Goal: Check status: Check status

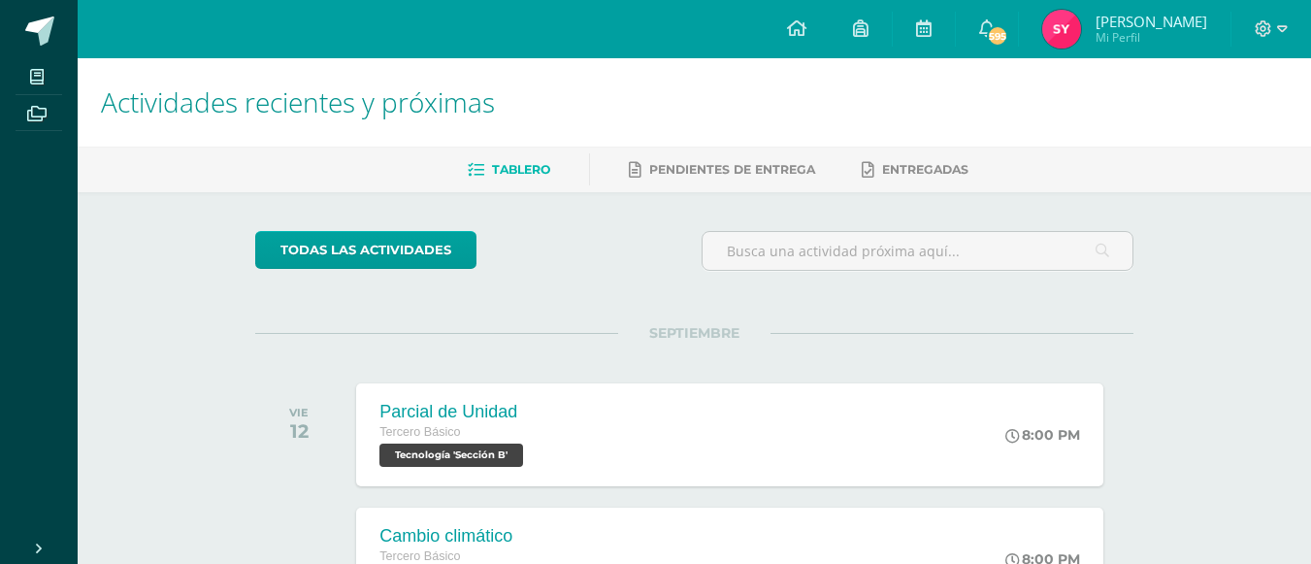
click at [1081, 29] on img at bounding box center [1061, 29] width 39 height 39
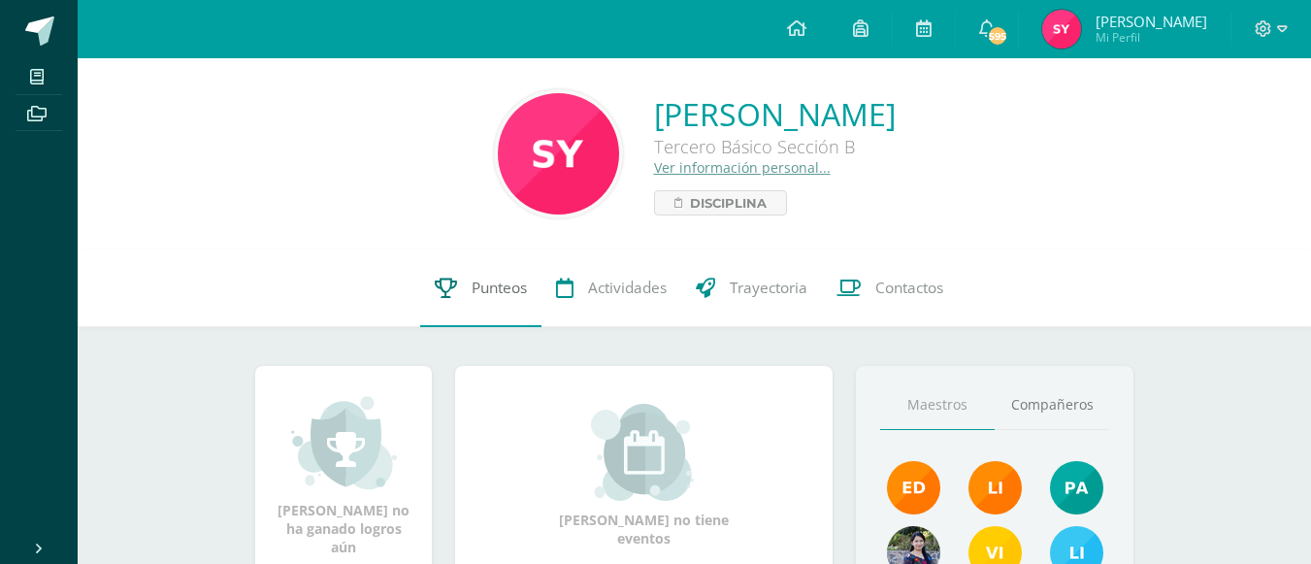
click at [471, 299] on link "Punteos" at bounding box center [480, 288] width 121 height 78
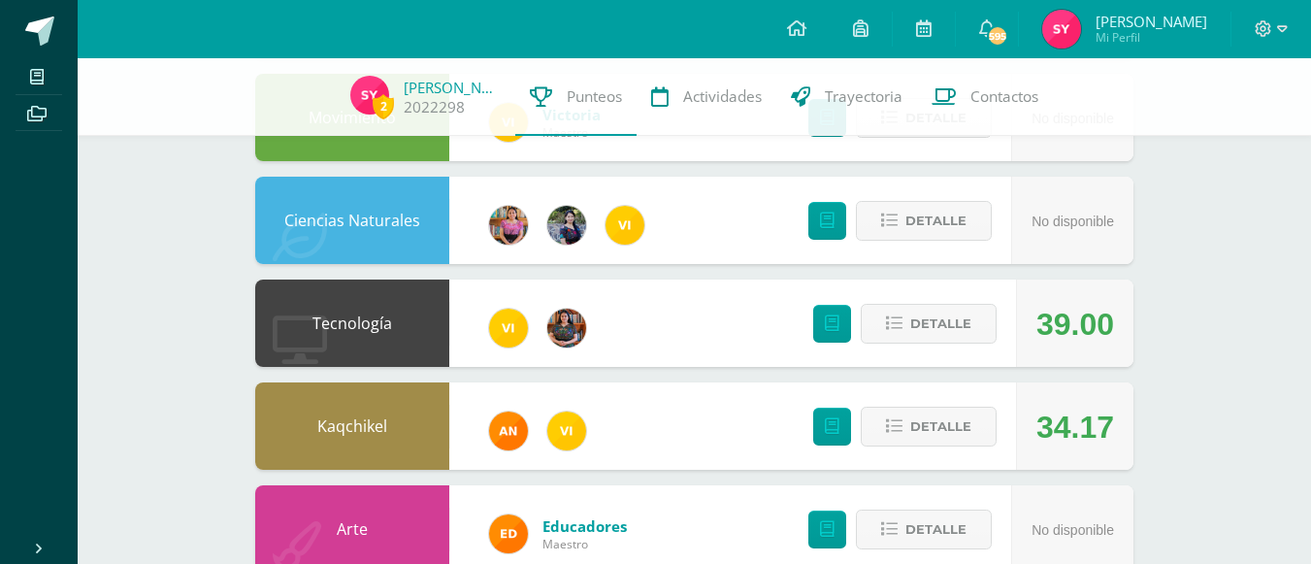
scroll to position [336, 0]
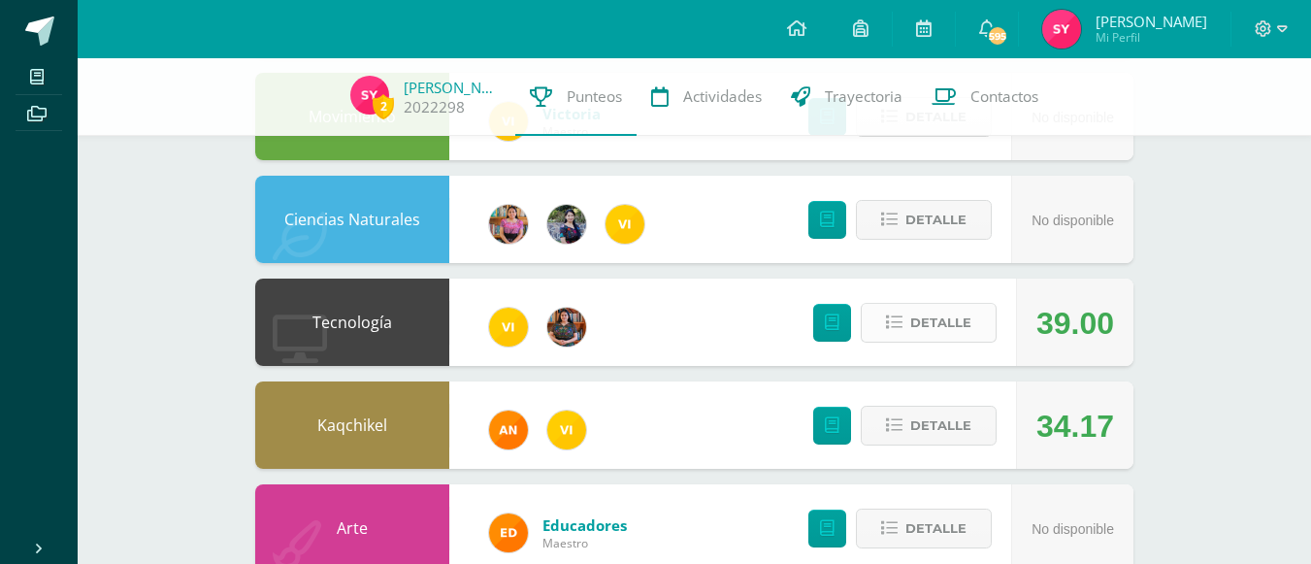
click at [928, 333] on span "Detalle" at bounding box center [940, 323] width 61 height 36
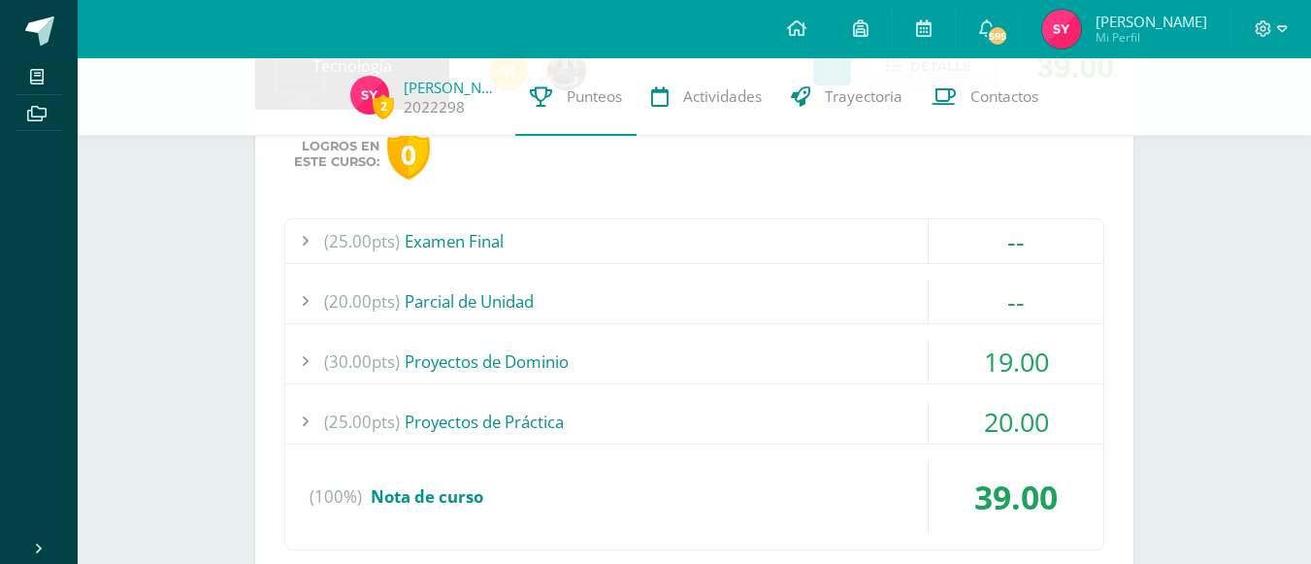
scroll to position [593, 0]
click at [979, 363] on div "19.00" at bounding box center [1016, 361] width 175 height 44
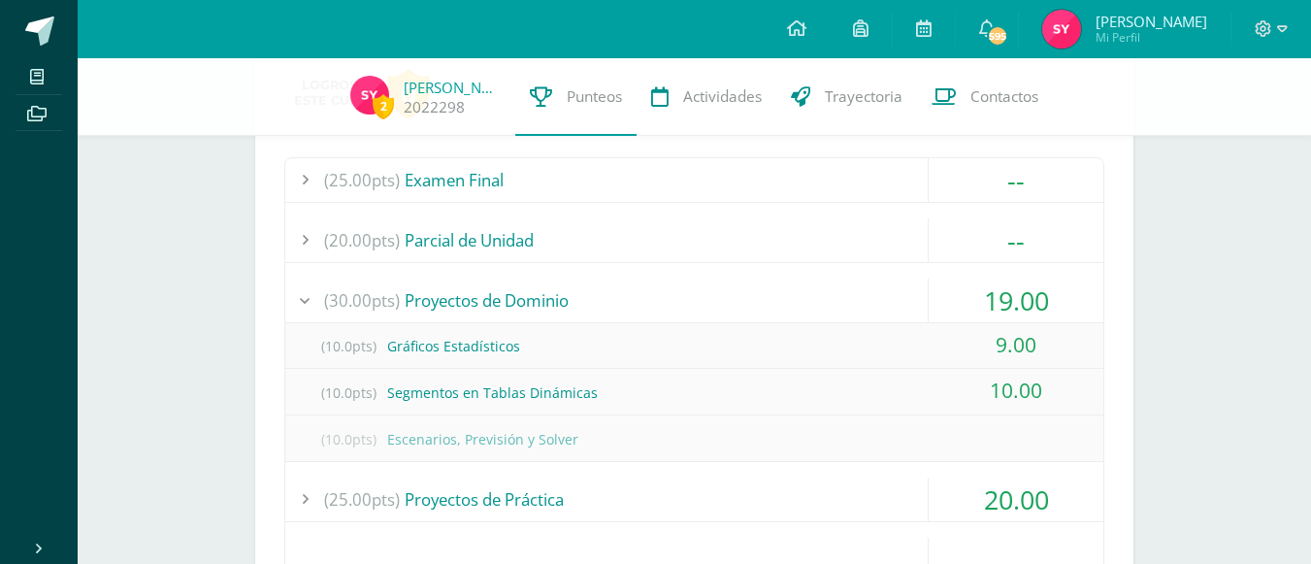
scroll to position [654, 0]
click at [1006, 299] on div "19.00" at bounding box center [1016, 300] width 175 height 44
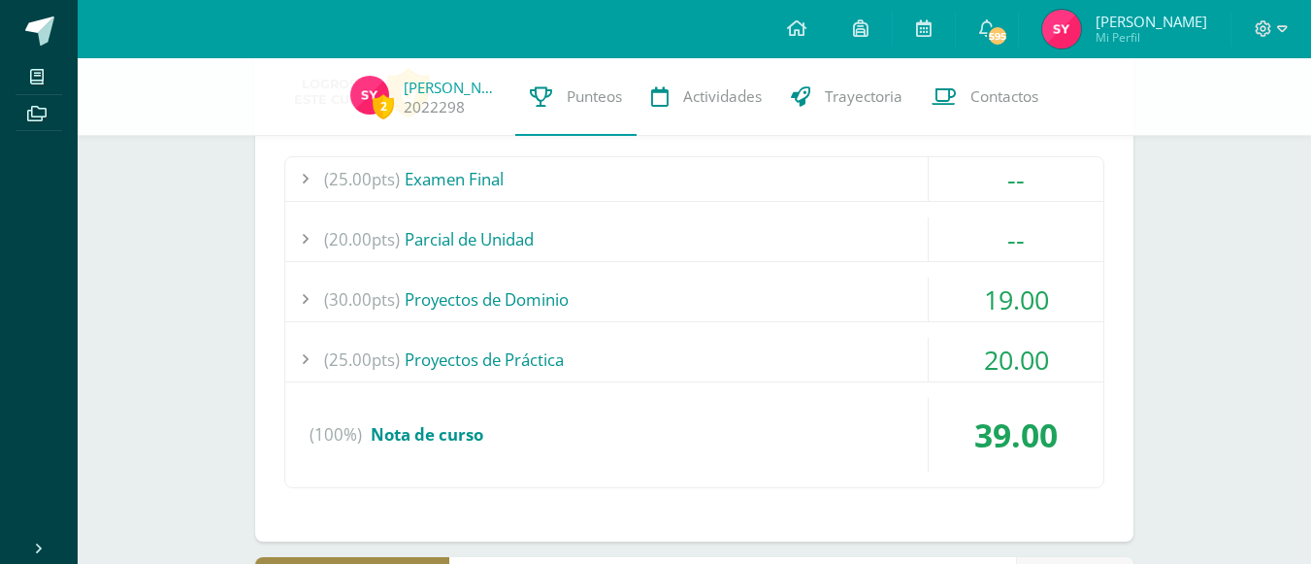
click at [1003, 357] on div "20.00" at bounding box center [1016, 360] width 175 height 44
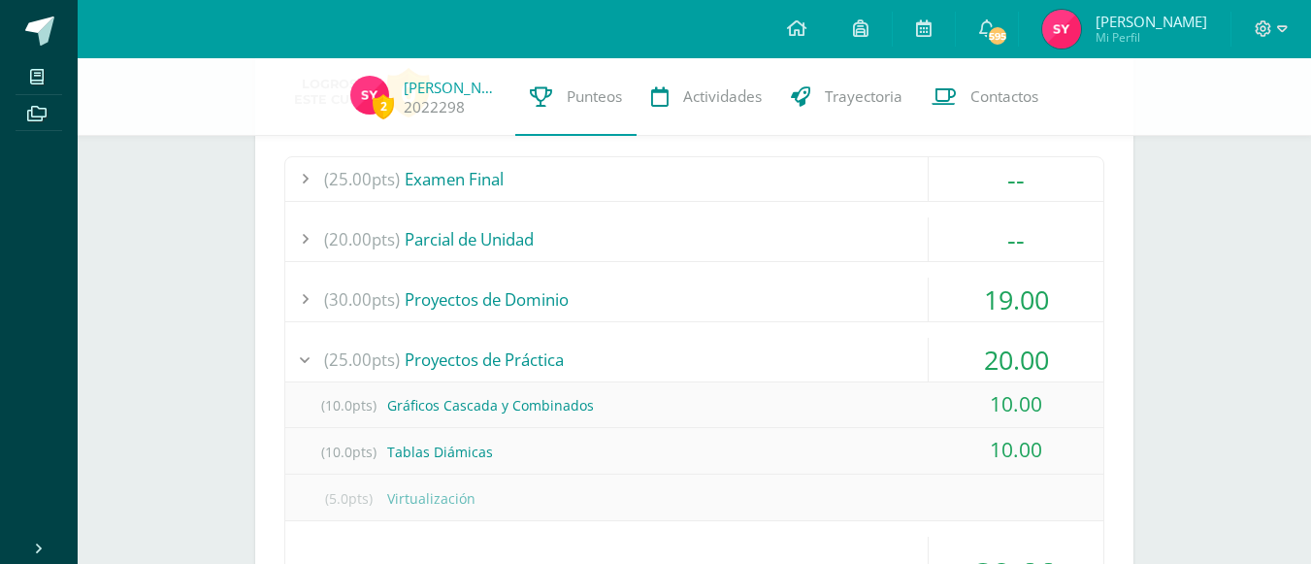
click at [1020, 351] on div "20.00" at bounding box center [1016, 360] width 175 height 44
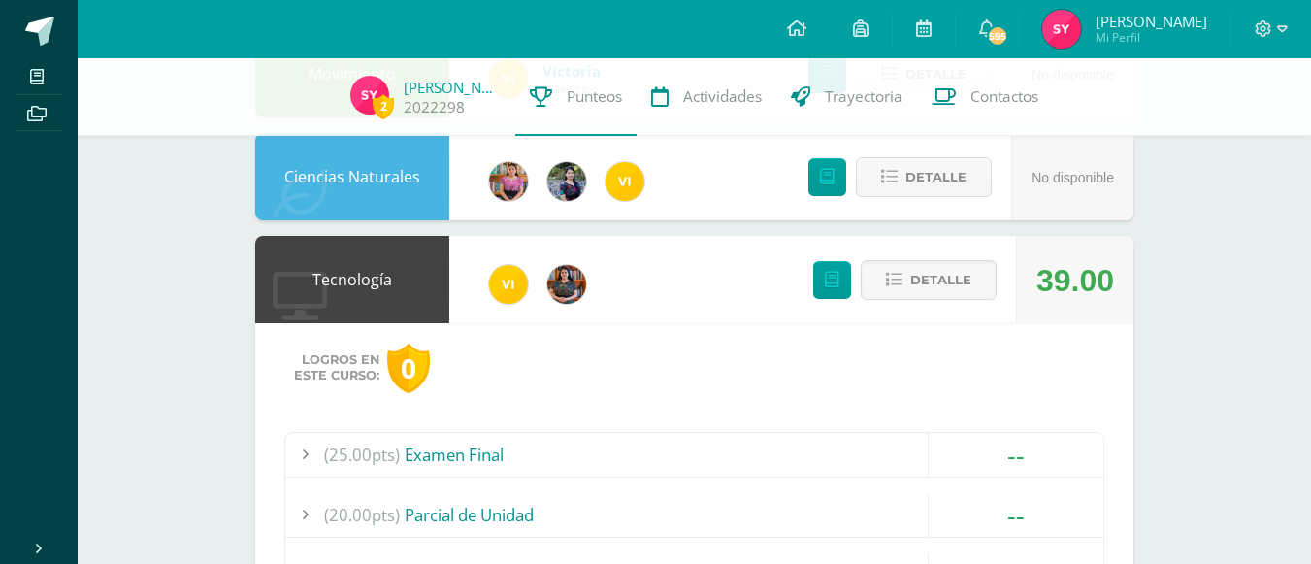
scroll to position [374, 0]
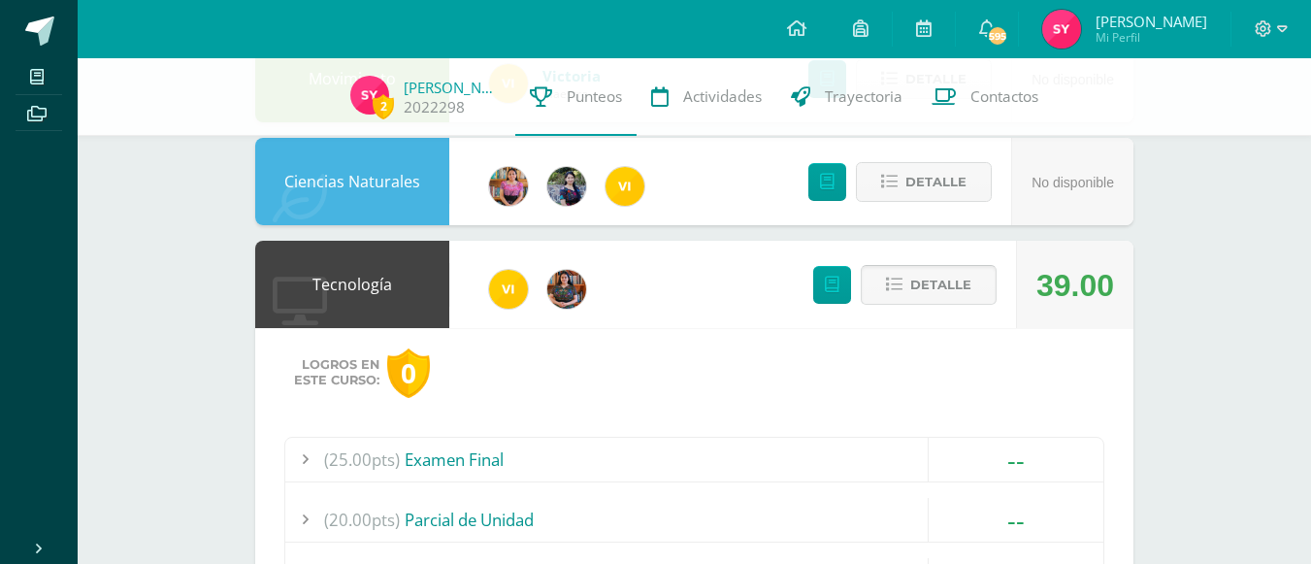
click at [934, 287] on span "Detalle" at bounding box center [940, 285] width 61 height 36
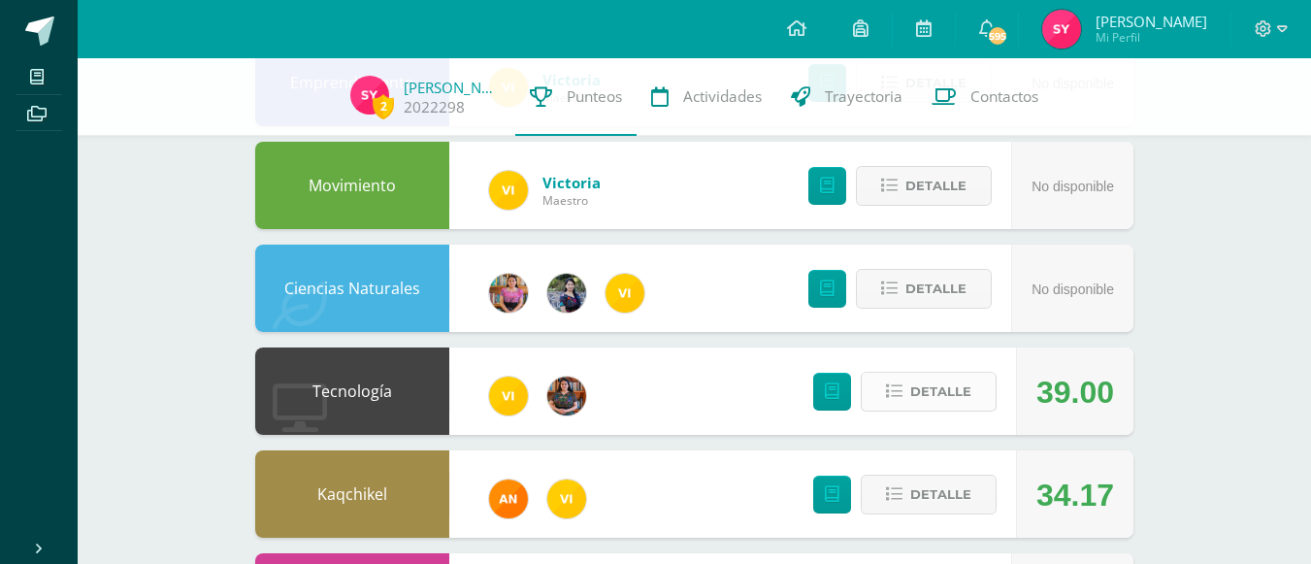
scroll to position [266, 0]
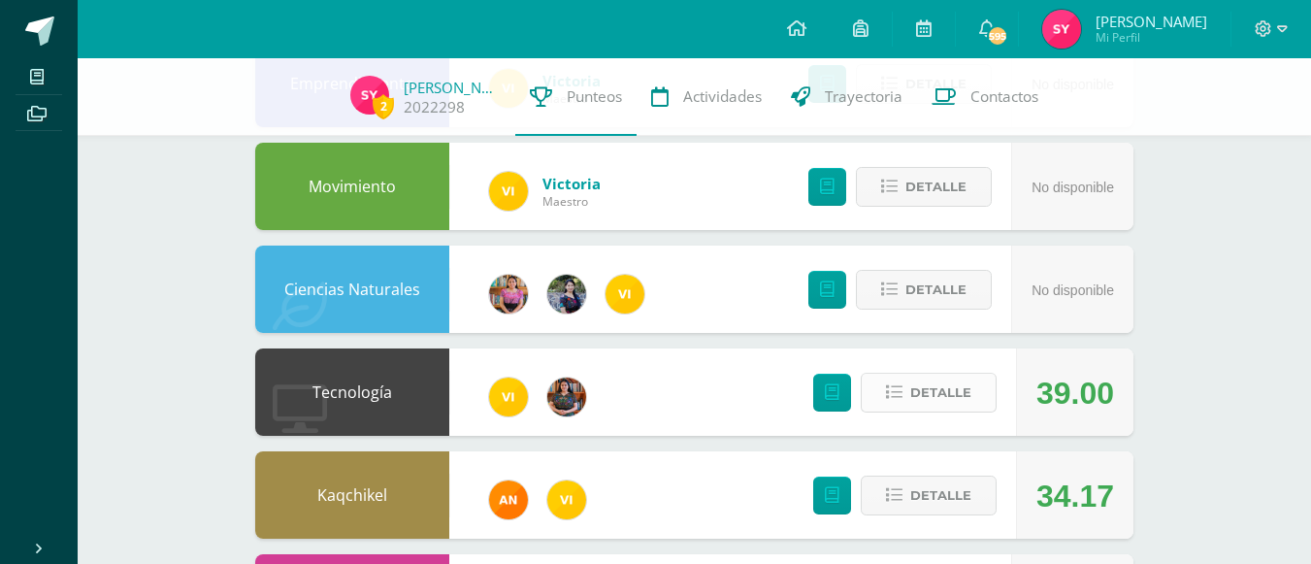
click at [934, 389] on span "Detalle" at bounding box center [940, 393] width 61 height 36
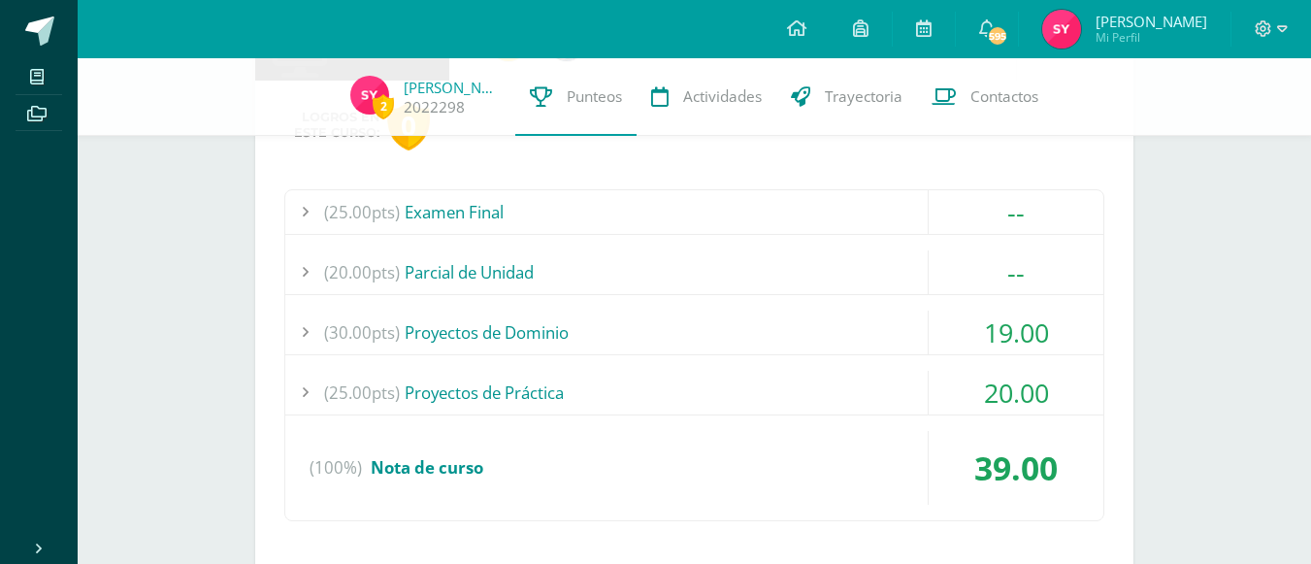
scroll to position [622, 0]
click at [990, 332] on div "19.00" at bounding box center [1016, 332] width 175 height 44
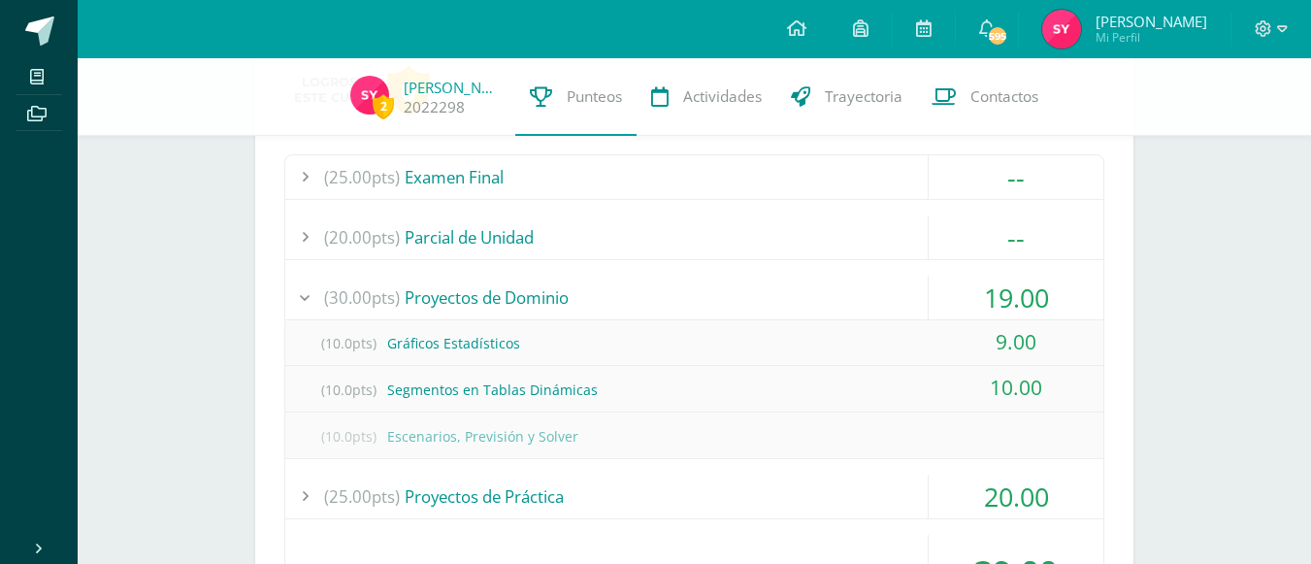
scroll to position [657, 0]
click at [987, 308] on div "19.00" at bounding box center [1016, 297] width 175 height 44
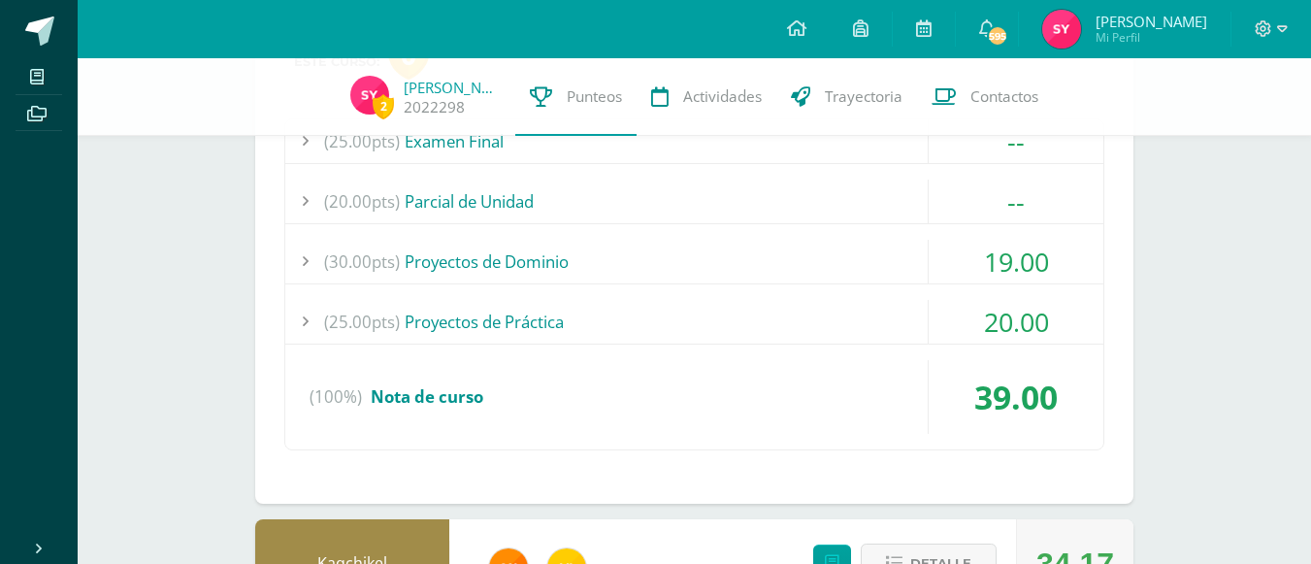
scroll to position [693, 0]
click at [986, 315] on div "20.00" at bounding box center [1016, 321] width 175 height 44
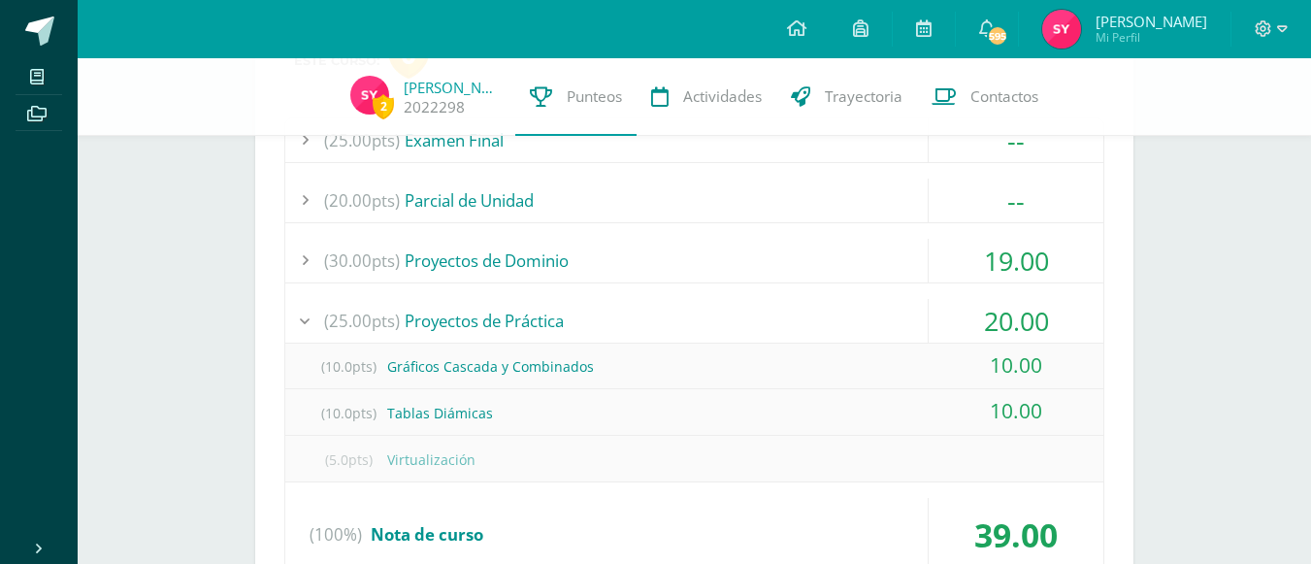
click at [986, 315] on div "20.00" at bounding box center [1016, 321] width 175 height 44
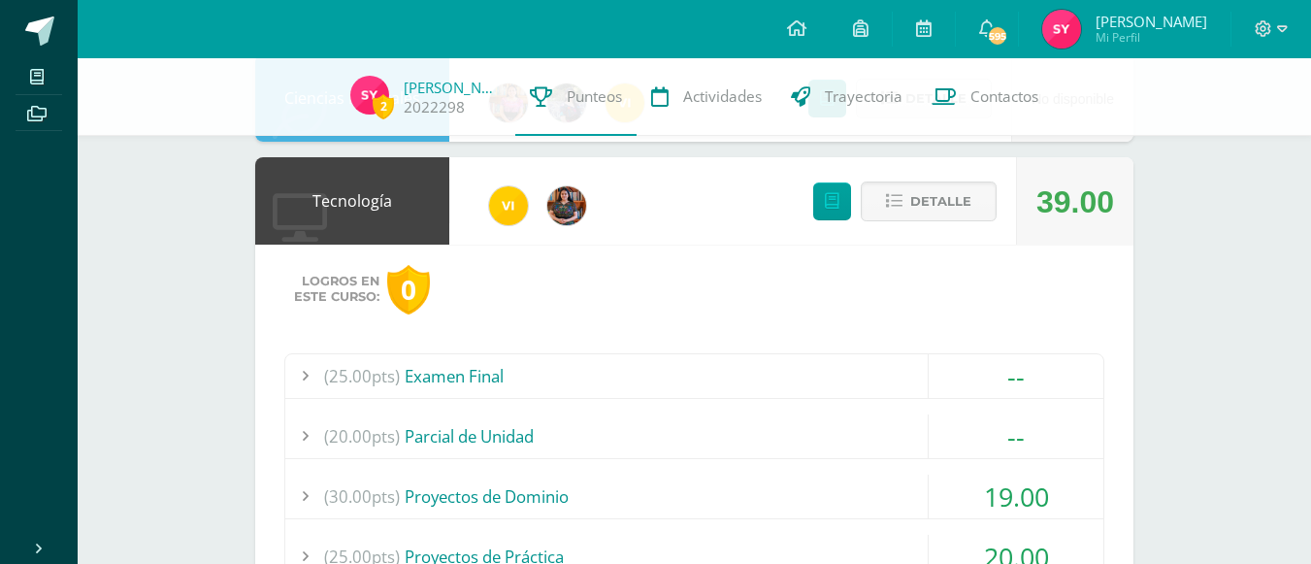
scroll to position [448, 0]
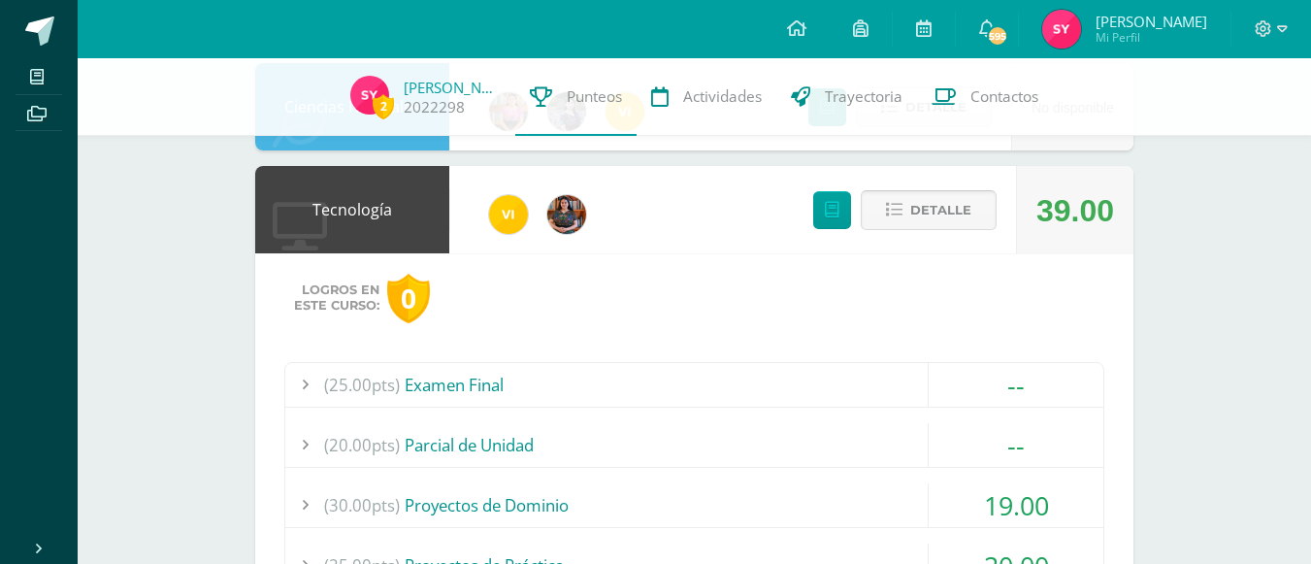
click at [963, 212] on span "Detalle" at bounding box center [940, 210] width 61 height 36
